Goal: Use online tool/utility: Utilize a website feature to perform a specific function

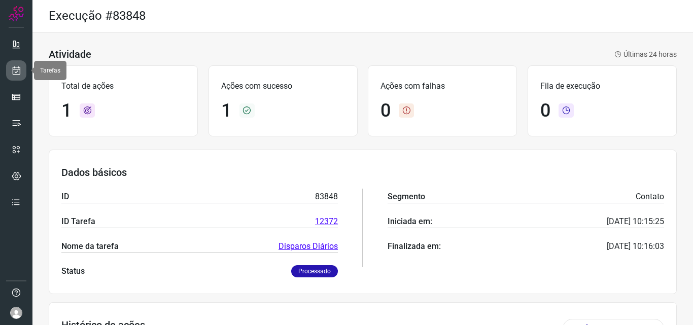
click at [18, 67] on icon at bounding box center [16, 70] width 11 height 10
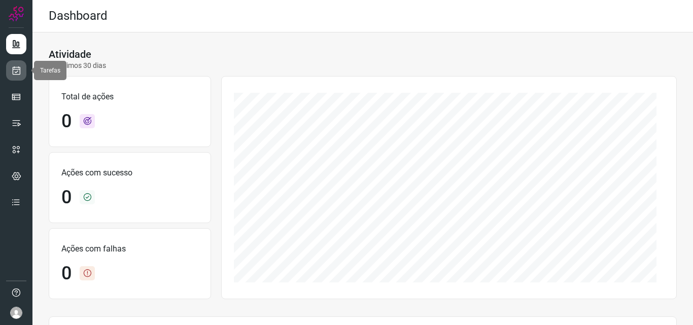
click at [18, 73] on icon at bounding box center [16, 70] width 11 height 10
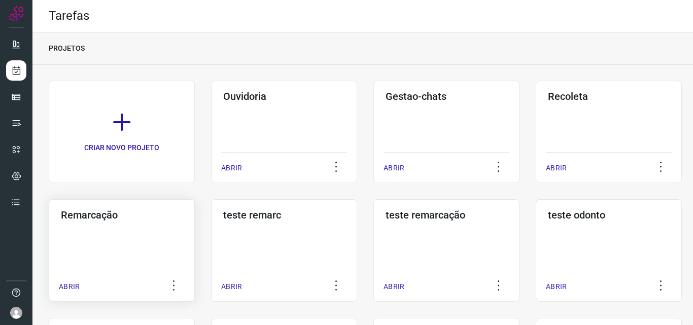
click at [119, 220] on h3 "Remarcação" at bounding box center [122, 215] width 122 height 12
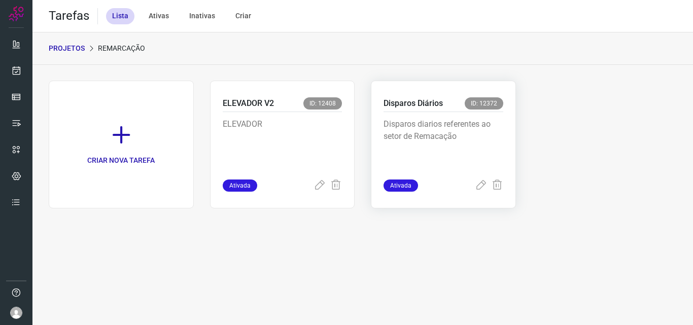
click at [460, 117] on div "Disparos diarios referentes ao setor de Remacação" at bounding box center [444, 145] width 120 height 67
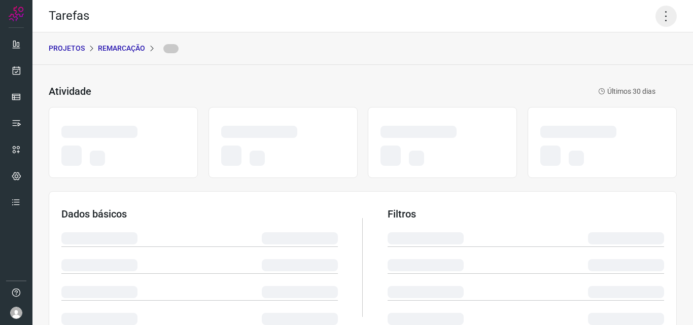
click at [668, 19] on icon at bounding box center [666, 16] width 21 height 21
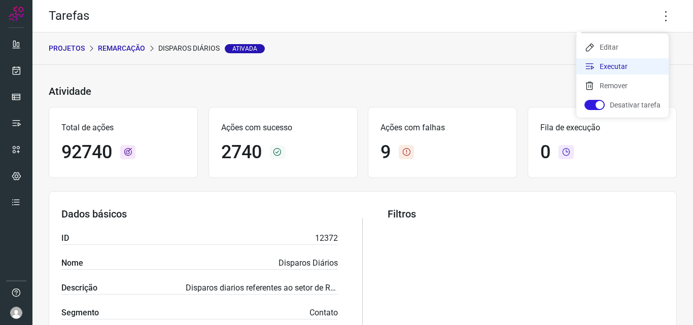
click at [637, 66] on li "Executar" at bounding box center [622, 66] width 92 height 16
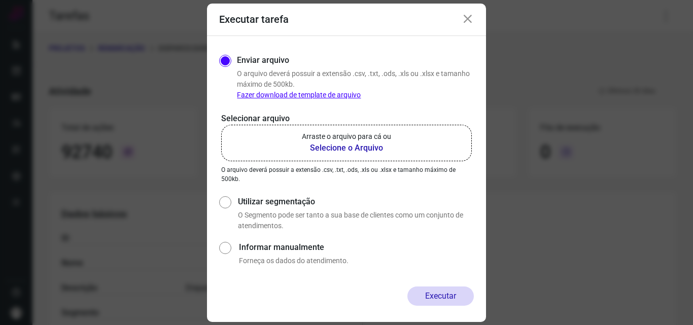
click at [354, 151] on b "Selecione o Arquivo" at bounding box center [346, 148] width 89 height 12
click at [0, 0] on input "Arraste o arquivo para cá ou Selecione o Arquivo" at bounding box center [0, 0] width 0 height 0
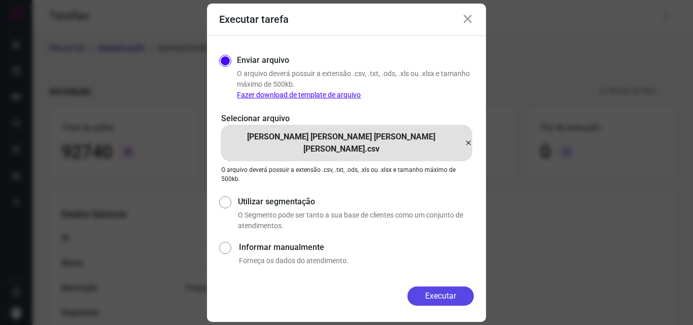
click at [450, 294] on button "Executar" at bounding box center [440, 296] width 66 height 19
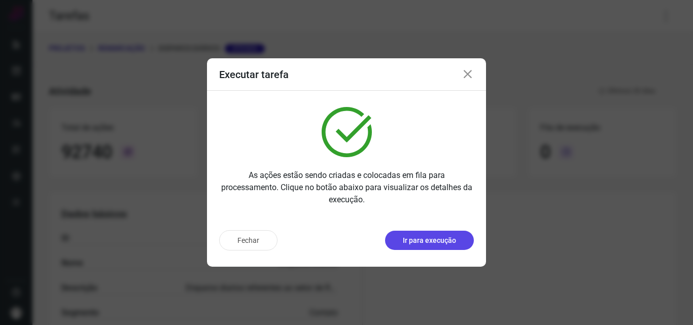
click at [463, 235] on button "Ir para execução" at bounding box center [429, 240] width 89 height 19
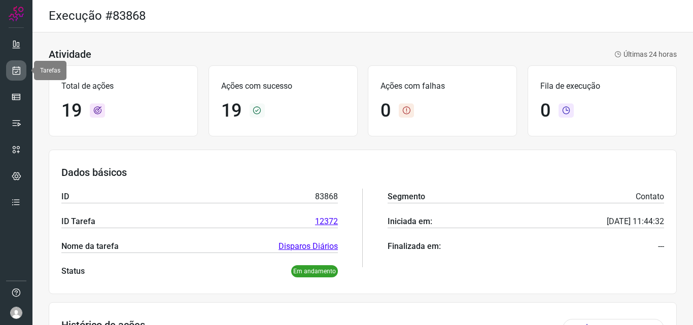
click at [16, 68] on icon at bounding box center [16, 70] width 11 height 10
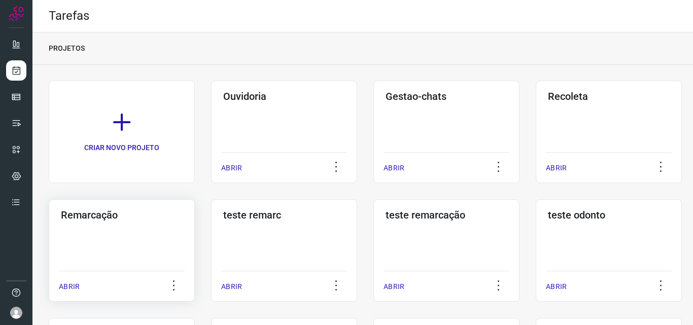
click at [130, 233] on div "Remarcação ABRIR" at bounding box center [122, 250] width 146 height 102
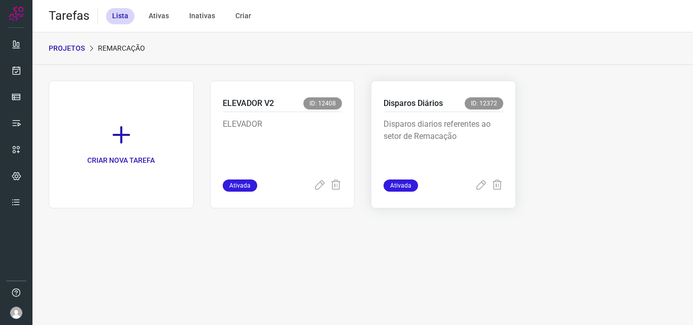
click at [472, 136] on p "Disparos diarios referentes ao setor de Remacação" at bounding box center [444, 143] width 120 height 51
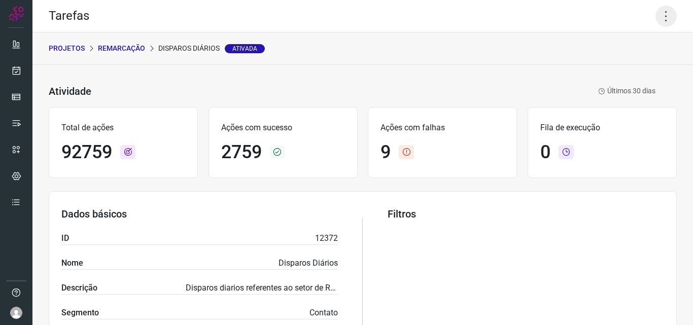
click at [660, 22] on icon at bounding box center [666, 16] width 21 height 21
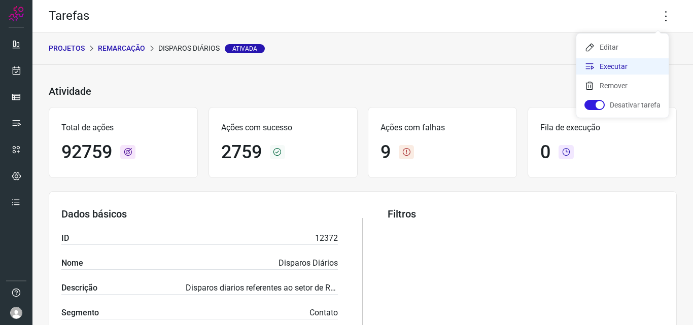
click at [595, 72] on li "Executar" at bounding box center [622, 66] width 92 height 16
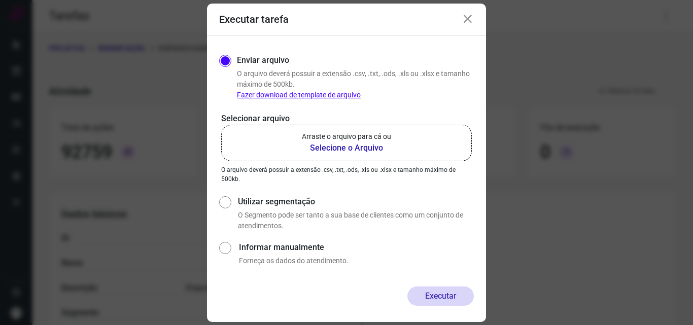
click at [347, 152] on b "Selecione o Arquivo" at bounding box center [346, 148] width 89 height 12
click at [0, 0] on input "Arraste o arquivo para cá ou Selecione o Arquivo" at bounding box center [0, 0] width 0 height 0
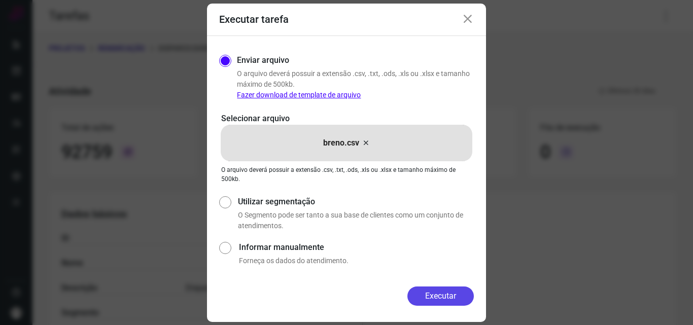
click at [446, 298] on button "Executar" at bounding box center [440, 296] width 66 height 19
